Goal: Task Accomplishment & Management: Manage account settings

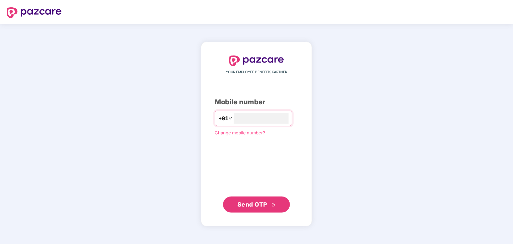
type input "**********"
click at [254, 203] on span "Send OTP" at bounding box center [252, 204] width 30 height 7
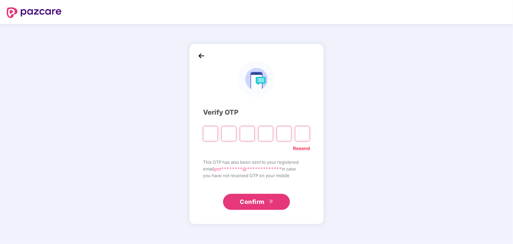
type input "*"
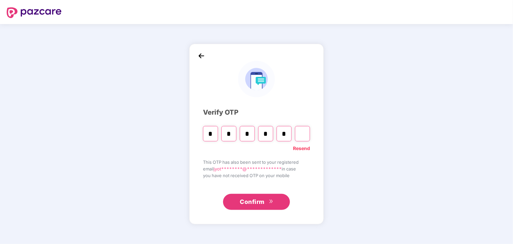
type input "*"
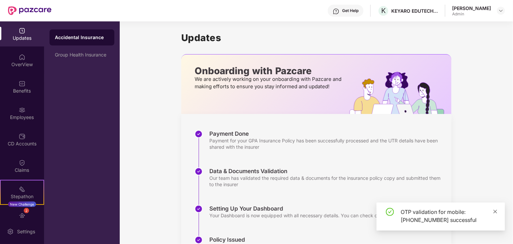
click at [495, 213] on icon "close" at bounding box center [495, 211] width 5 height 5
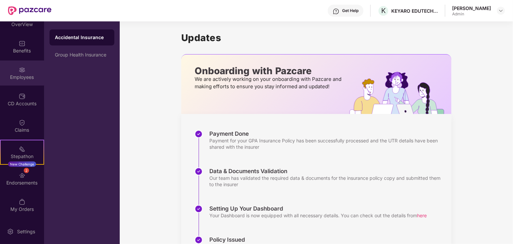
click at [26, 80] on div "Employees" at bounding box center [22, 73] width 44 height 25
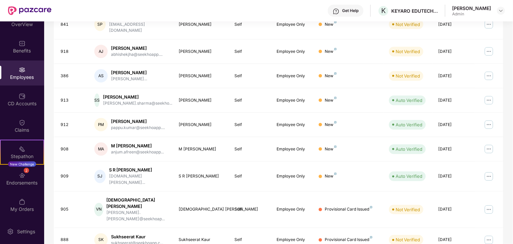
scroll to position [166, 0]
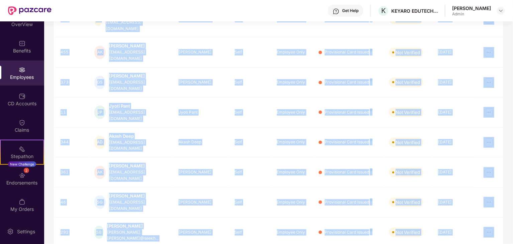
drag, startPoint x: 357, startPoint y: 208, endPoint x: 513, endPoint y: 205, distance: 156.6
click at [513, 205] on html "Get Help K KEYARO EDUTECH PRIVATE LIMITED [PERSON_NAME] Admin Updates OverView …" at bounding box center [256, 122] width 513 height 244
click at [353, 221] on div "EID Employee Name Insured Name Relationship Coverage Type Endorsement Status Pl…" at bounding box center [278, 127] width 449 height 337
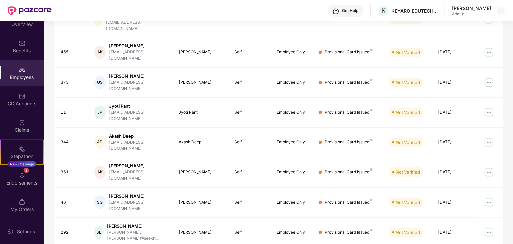
click at [341, 232] on div "EID Employee Name Insured Name Relationship Coverage Type Endorsement Status Pl…" at bounding box center [278, 127] width 449 height 337
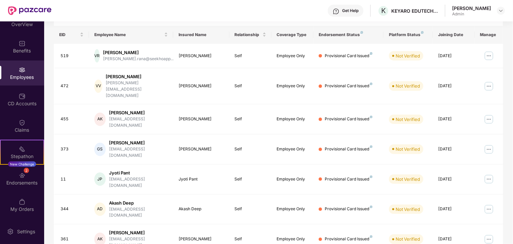
scroll to position [0, 0]
